Goal: Transaction & Acquisition: Book appointment/travel/reservation

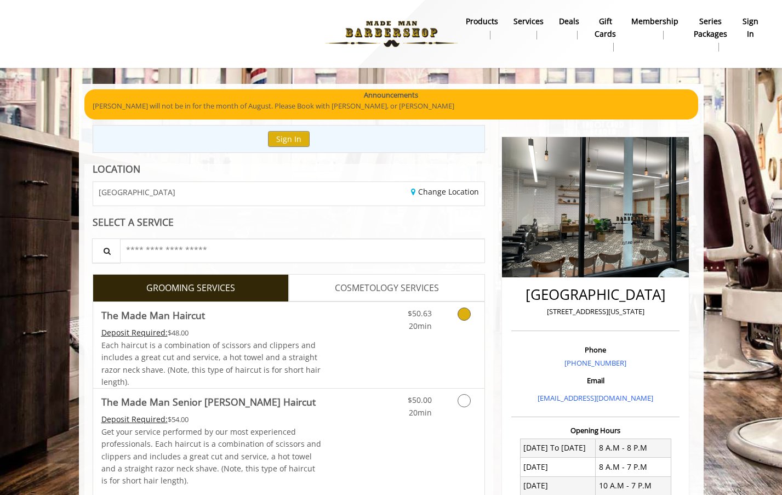
click at [461, 313] on icon "Grooming services" at bounding box center [463, 313] width 13 height 13
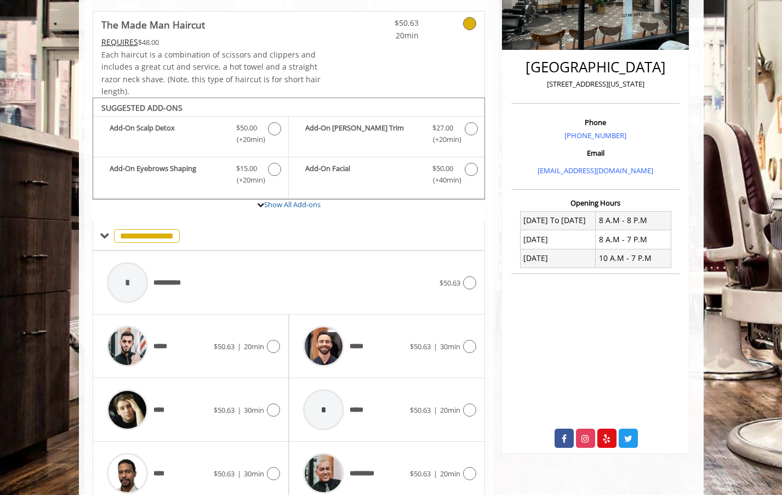
scroll to position [272, 0]
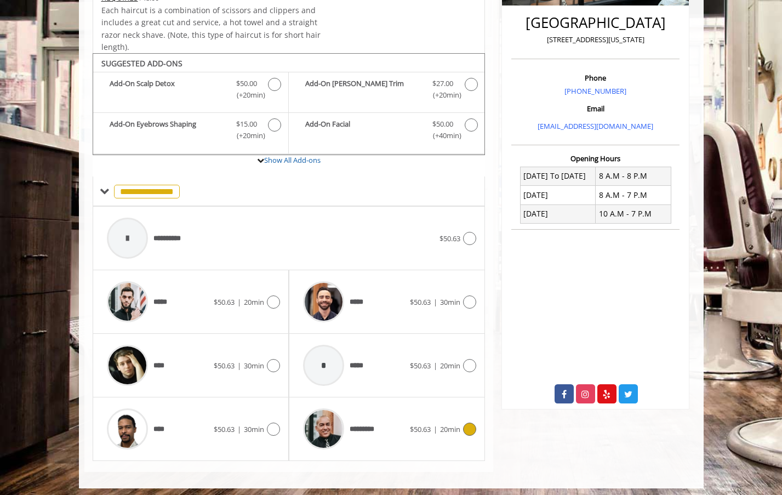
click at [472, 422] on icon at bounding box center [469, 428] width 13 height 13
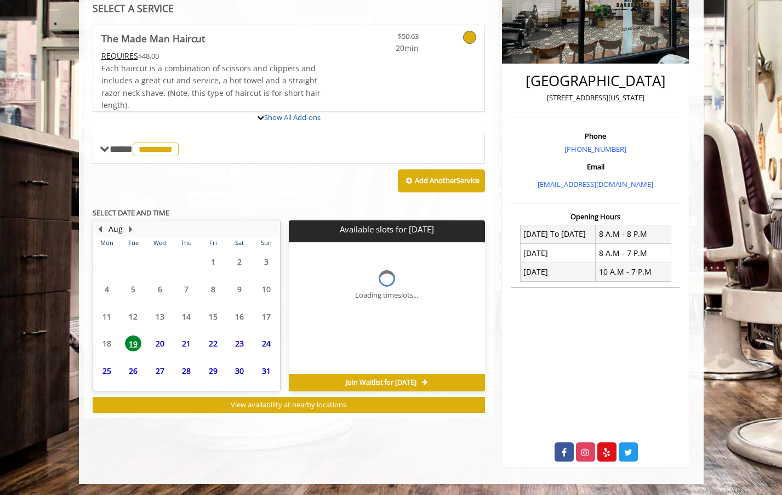
scroll to position [209, 0]
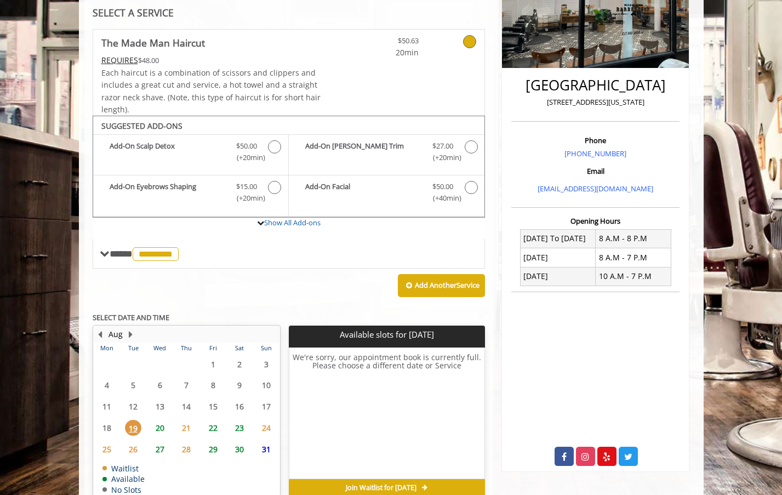
click at [215, 423] on span "22" at bounding box center [213, 428] width 16 height 16
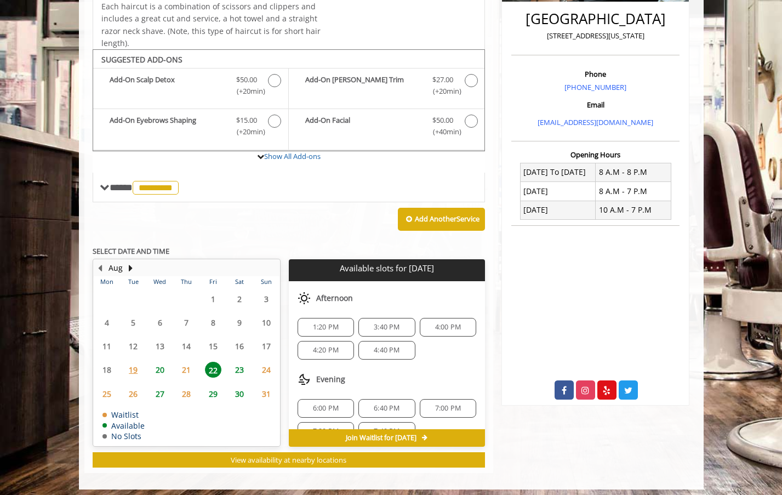
scroll to position [95, 0]
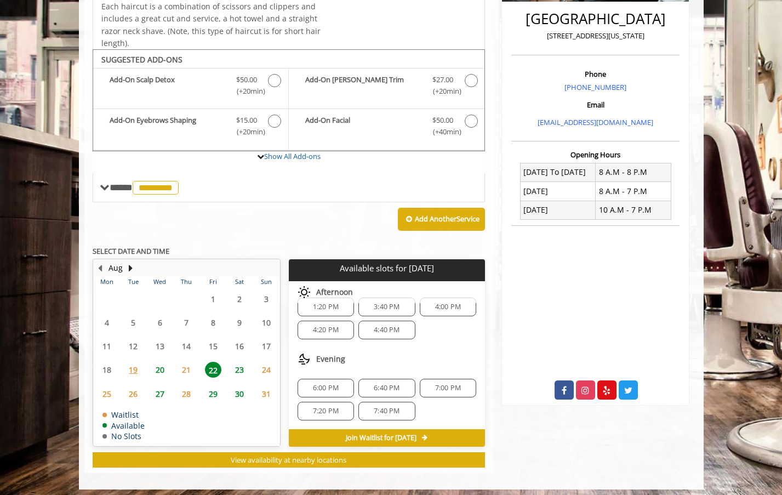
click at [383, 327] on span "4:40 PM" at bounding box center [387, 329] width 26 height 9
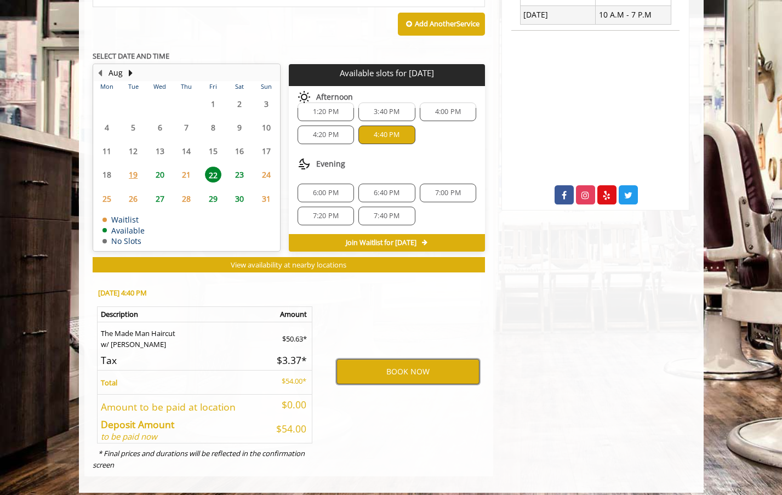
click at [395, 367] on button "BOOK NOW" at bounding box center [407, 371] width 143 height 25
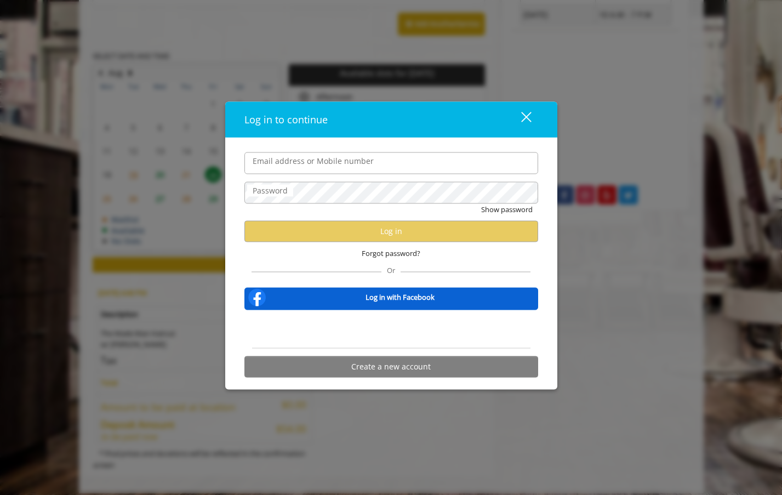
click at [268, 165] on input "Email address or Mobile number" at bounding box center [391, 163] width 294 height 22
type input "**********"
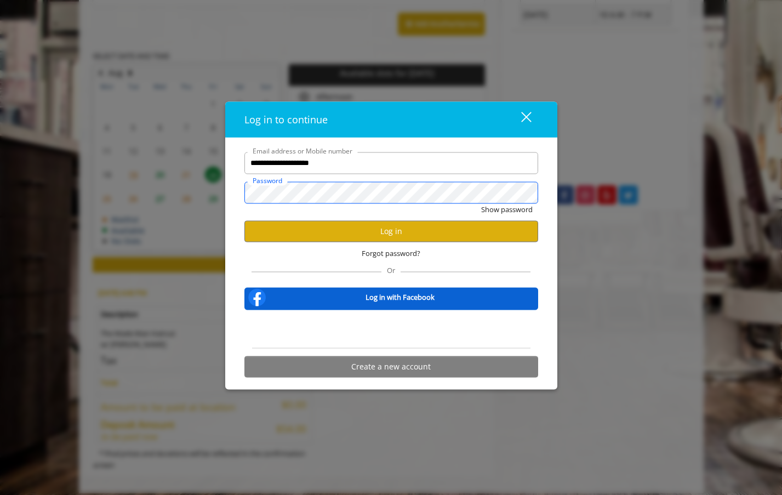
click at [506, 209] on button "Show password" at bounding box center [506, 209] width 51 height 12
click at [355, 227] on button "Log in" at bounding box center [391, 230] width 294 height 21
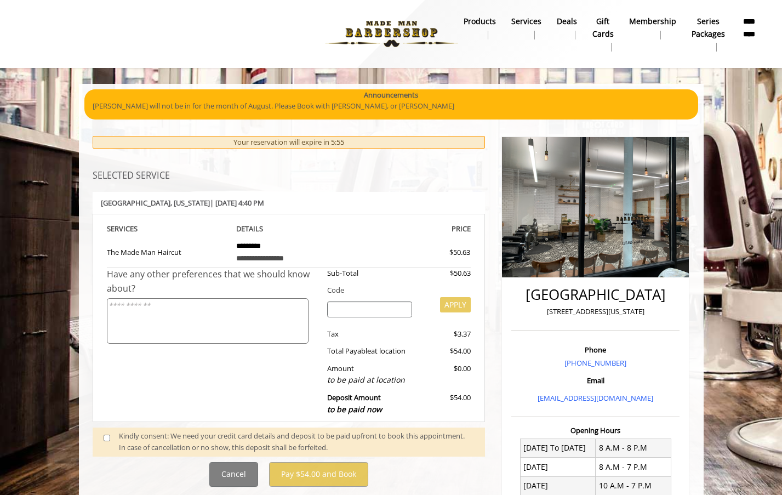
click at [102, 433] on span at bounding box center [111, 441] width 32 height 23
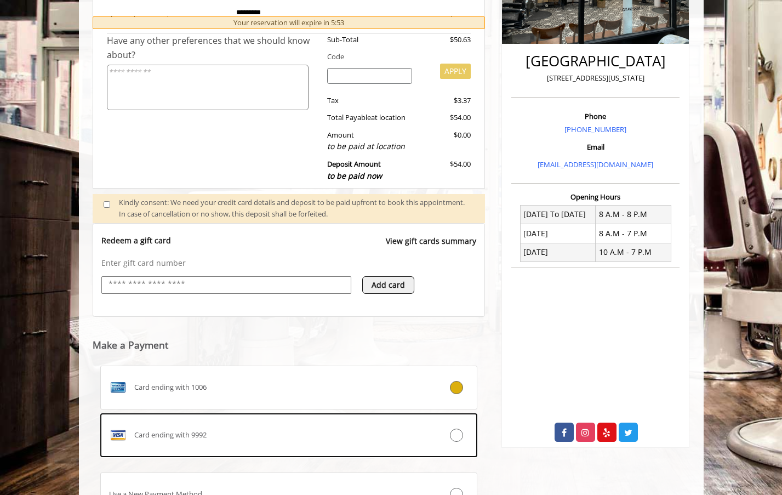
scroll to position [328, 0]
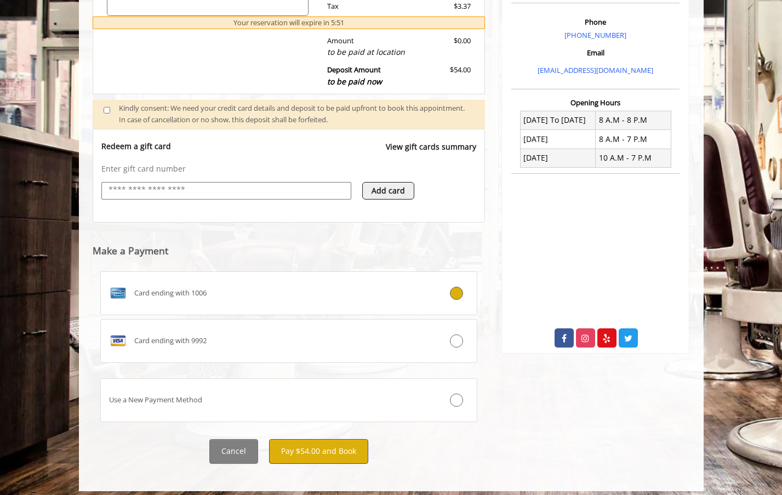
click at [298, 447] on button "Pay $54.00 and Book" at bounding box center [318, 451] width 99 height 25
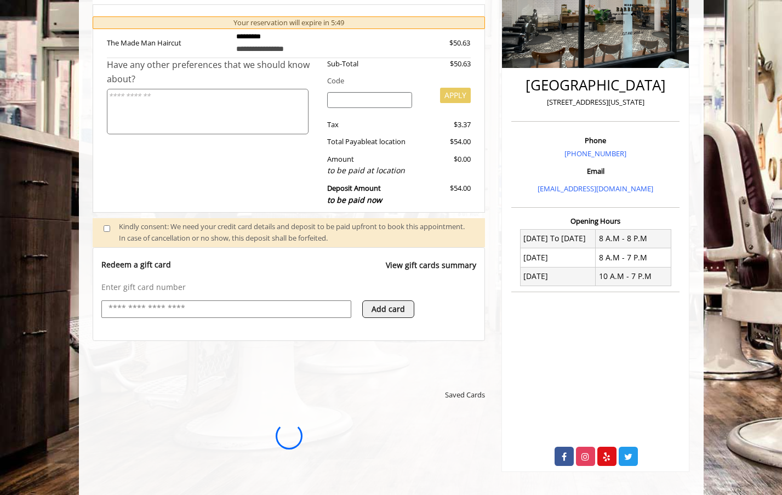
scroll to position [0, 0]
